Goal: Check status

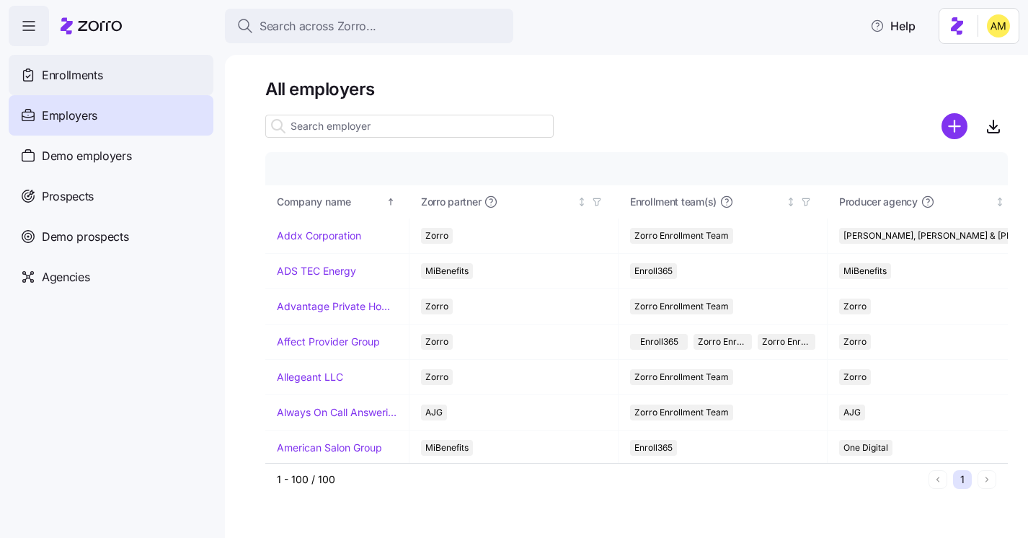
click at [84, 73] on span "Enrollments" at bounding box center [72, 75] width 61 height 18
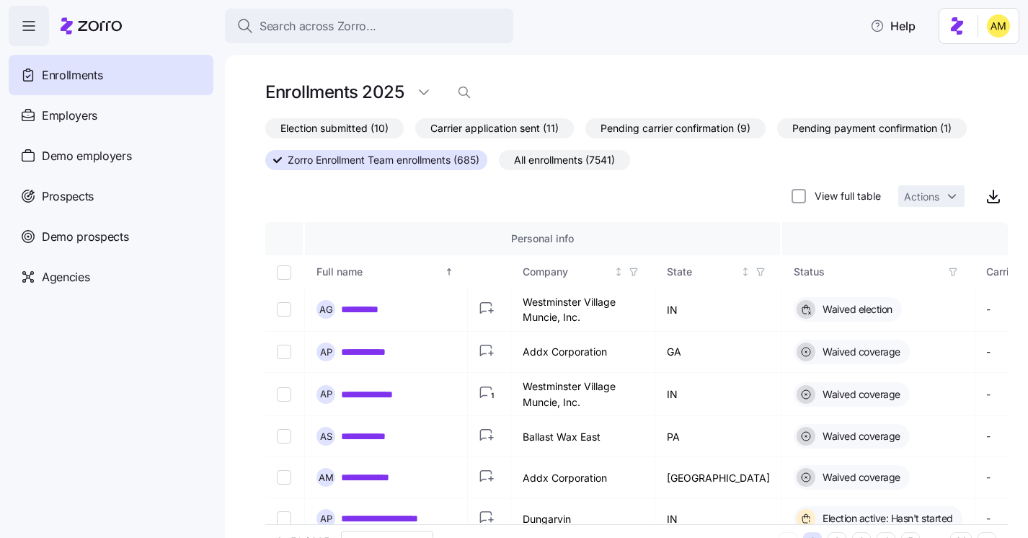
click at [561, 164] on span "All enrollments (7541)" at bounding box center [564, 160] width 101 height 19
click at [499, 164] on input "All enrollments (7541)" at bounding box center [499, 164] width 0 height 0
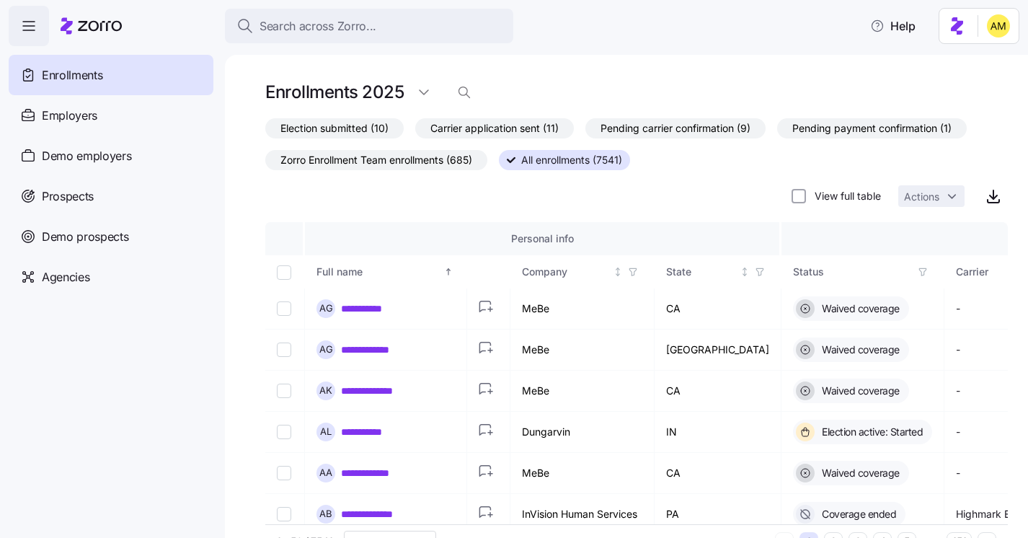
click at [389, 132] on label "Election submitted (10)" at bounding box center [334, 128] width 138 height 20
click at [265, 132] on input "Election submitted (10)" at bounding box center [265, 132] width 0 height 0
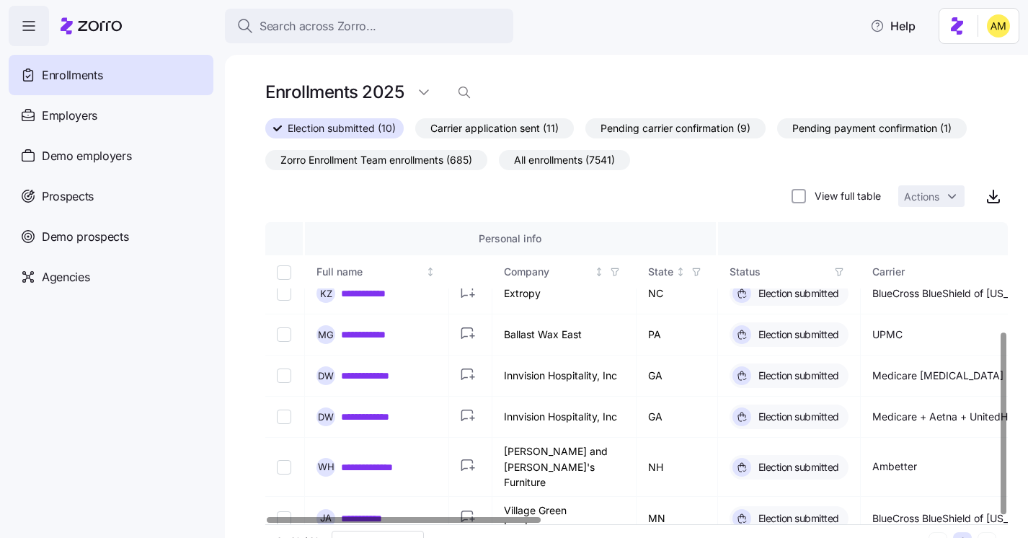
scroll to position [37, 0]
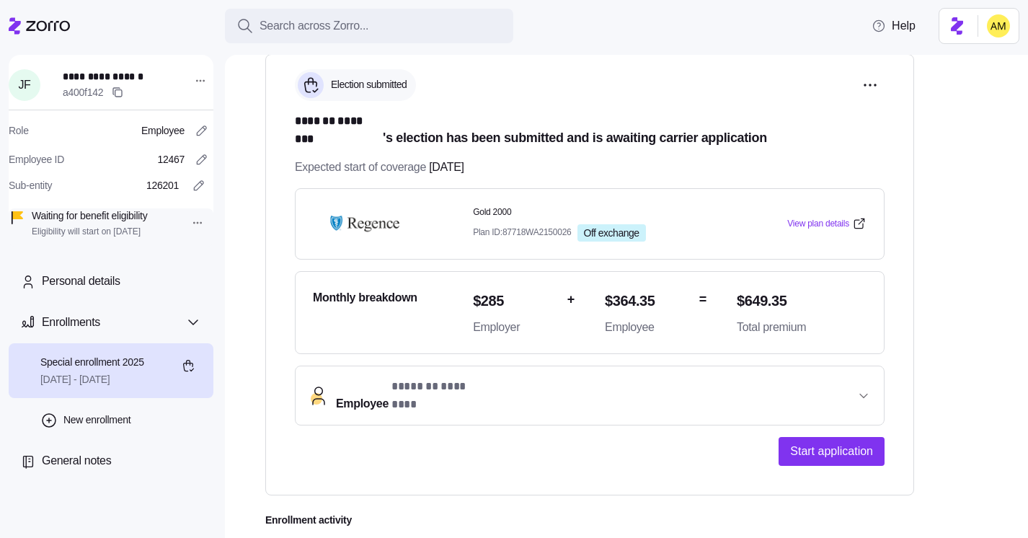
scroll to position [260, 0]
